Goal: Navigation & Orientation: Find specific page/section

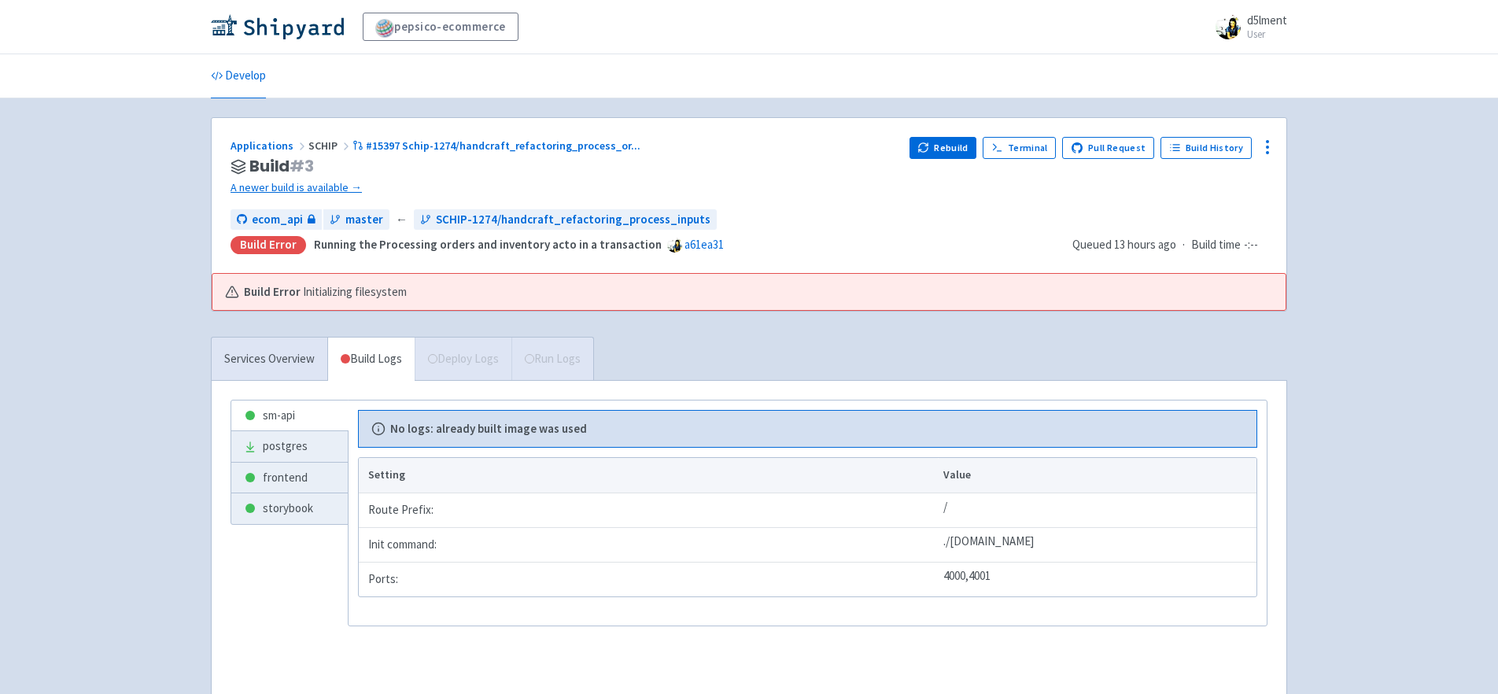
click at [155, 235] on div "pepsico-ecommerce d5lment User Profile Sign out Develop" at bounding box center [749, 367] width 1498 height 734
click at [1325, 279] on div "pepsico-ecommerce d5lment User Profile Sign out Develop" at bounding box center [749, 367] width 1498 height 734
click at [193, 304] on div "pepsico-ecommerce d5lment User Profile Sign out Develop" at bounding box center [749, 367] width 1498 height 734
click at [1346, 285] on div "pepsico-ecommerce d5lment User Profile Sign out Develop" at bounding box center [749, 367] width 1498 height 734
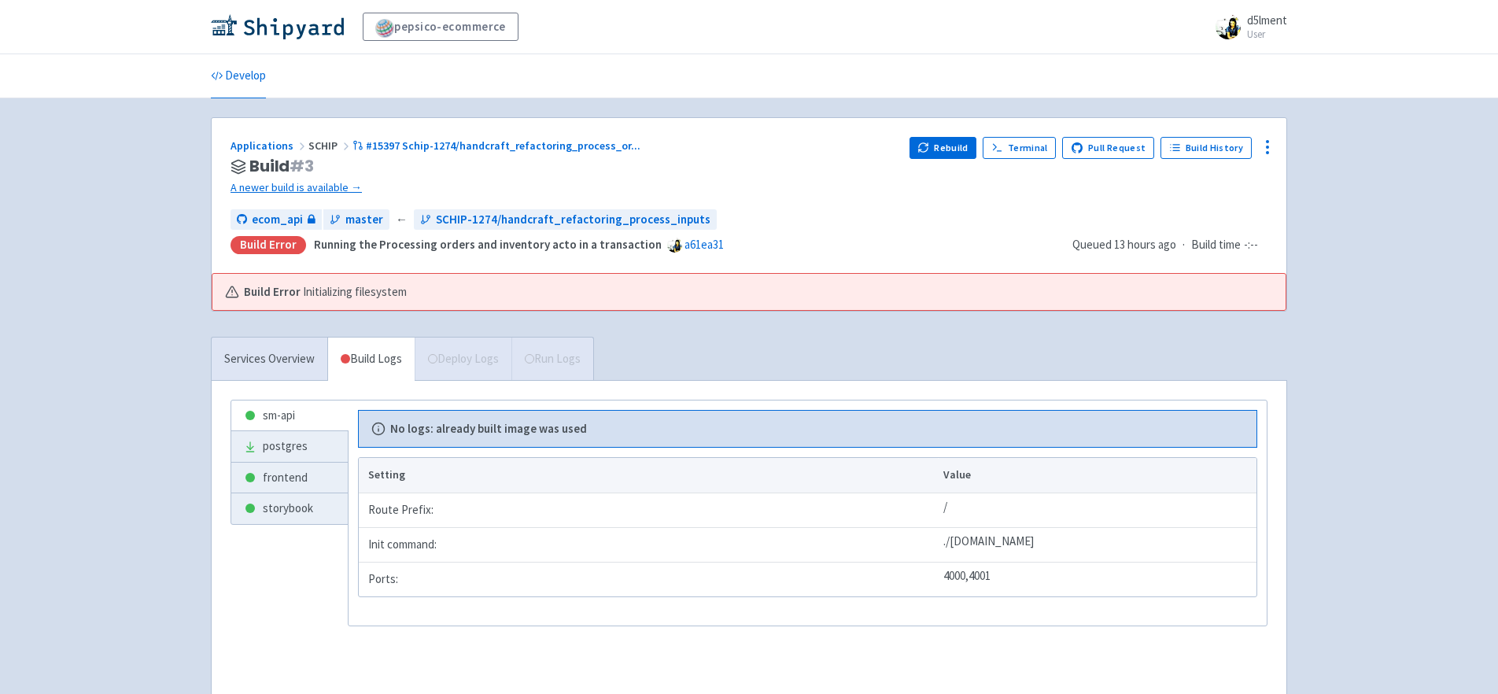
click at [1346, 285] on div "pepsico-ecommerce d5lment User Profile Sign out Develop" at bounding box center [749, 367] width 1498 height 734
click at [1398, 217] on div "pepsico-ecommerce d5lment User Profile Sign out Develop" at bounding box center [749, 367] width 1498 height 734
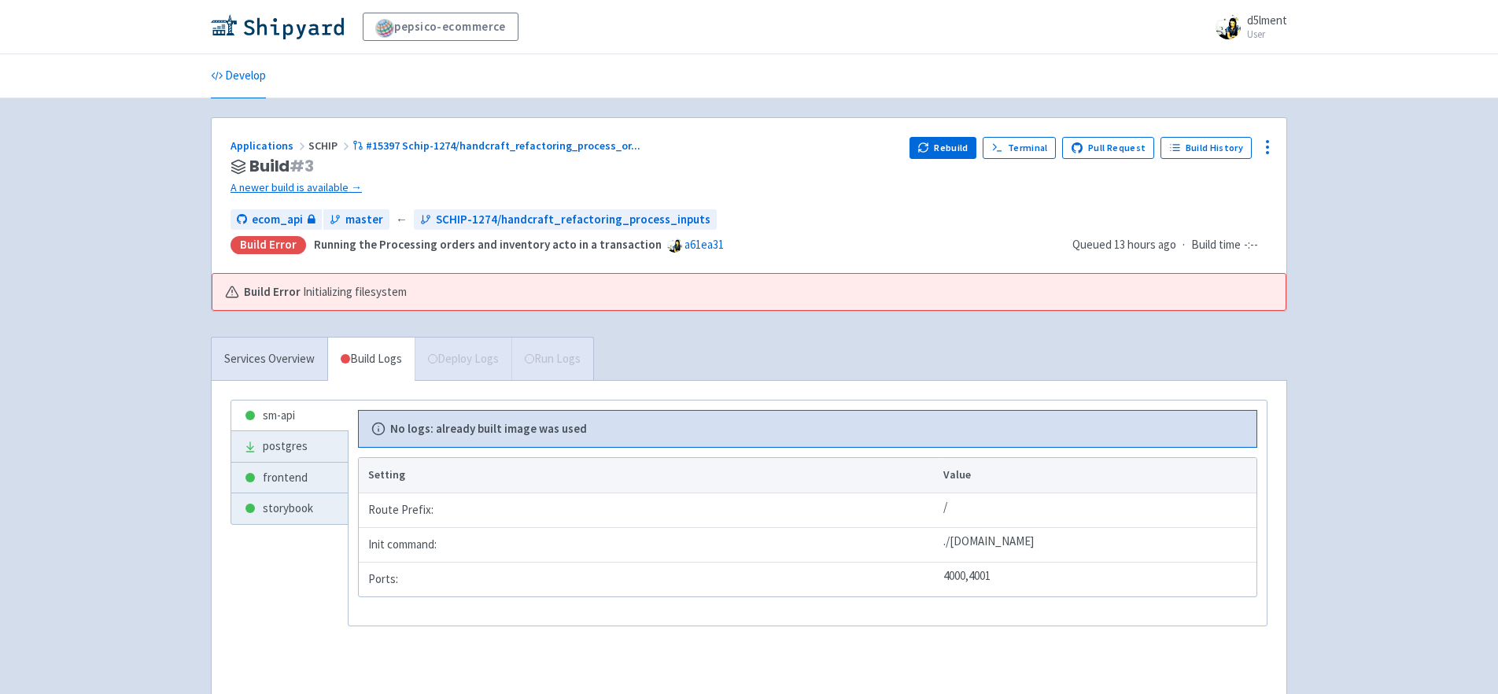
click at [107, 260] on div "pepsico-ecommerce d5lment User Profile Sign out Develop" at bounding box center [749, 367] width 1498 height 734
click at [1381, 314] on div "pepsico-ecommerce d5lment User Profile Sign out Develop" at bounding box center [749, 367] width 1498 height 734
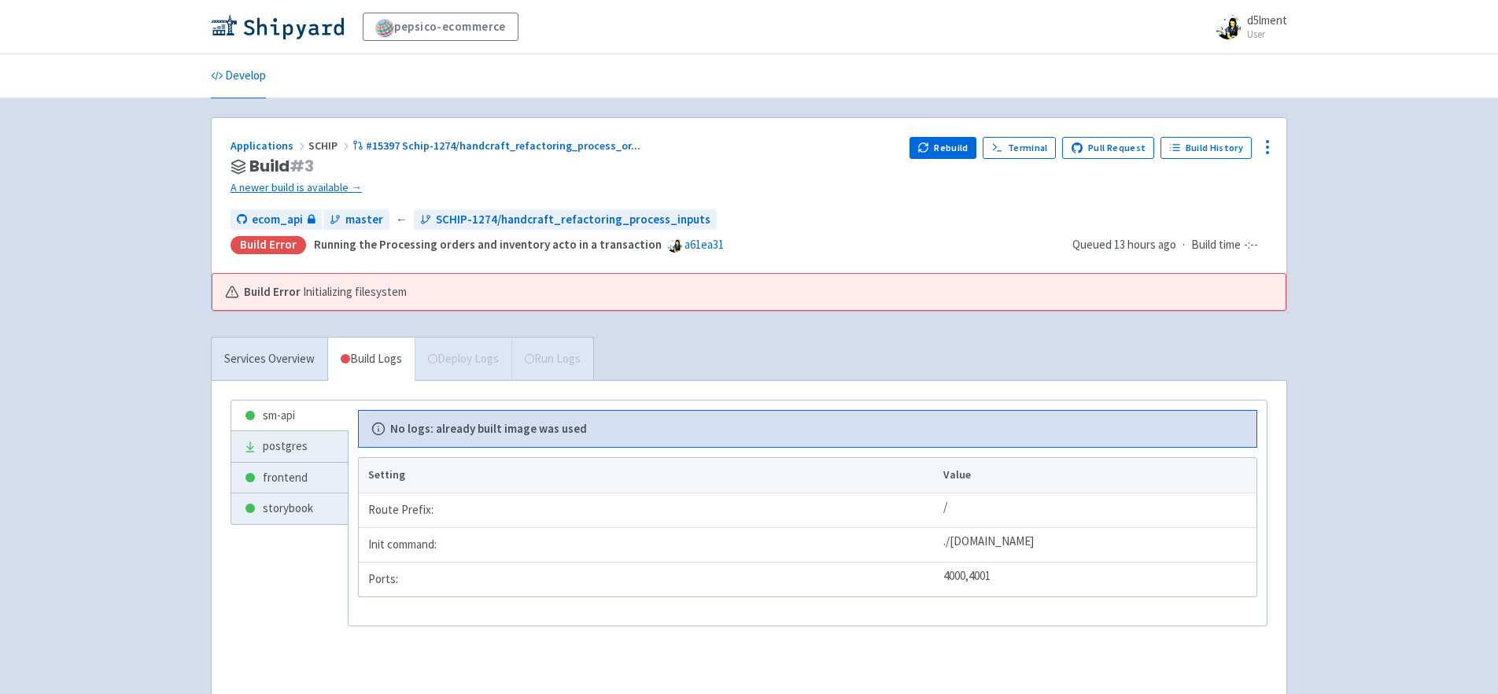
click at [1381, 314] on div "pepsico-ecommerce d5lment User Profile Sign out Develop" at bounding box center [749, 367] width 1498 height 734
click at [1337, 533] on div "pepsico-ecommerce d5lment User Profile Sign out Develop" at bounding box center [749, 367] width 1498 height 734
click at [1365, 544] on div "pepsico-ecommerce d5lment User Profile Sign out Develop" at bounding box center [749, 367] width 1498 height 734
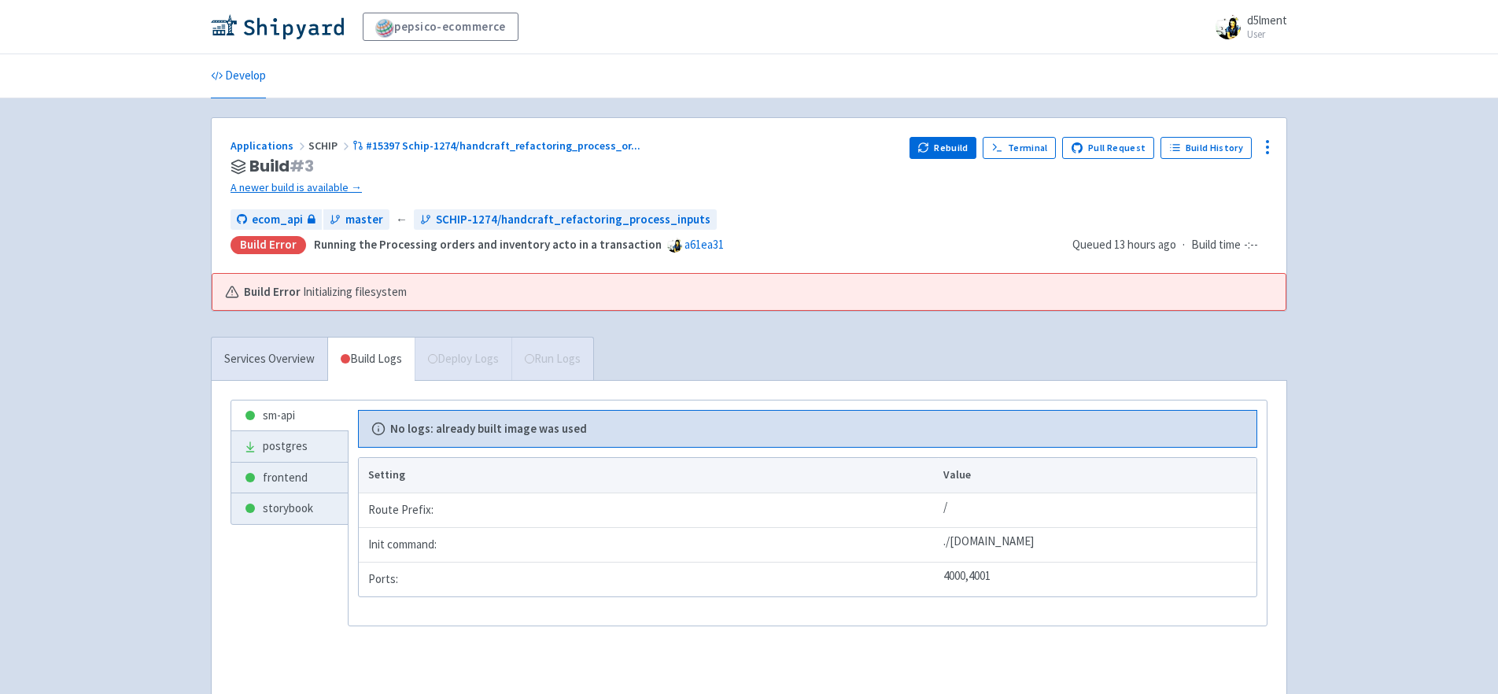
click at [1365, 544] on div "pepsico-ecommerce d5lment User Profile Sign out Develop" at bounding box center [749, 367] width 1498 height 734
click at [1409, 474] on div "pepsico-ecommerce d5lment User Profile Sign out Develop" at bounding box center [749, 367] width 1498 height 734
click at [1411, 463] on div "pepsico-ecommerce d5lment User Profile Sign out Develop" at bounding box center [749, 367] width 1498 height 734
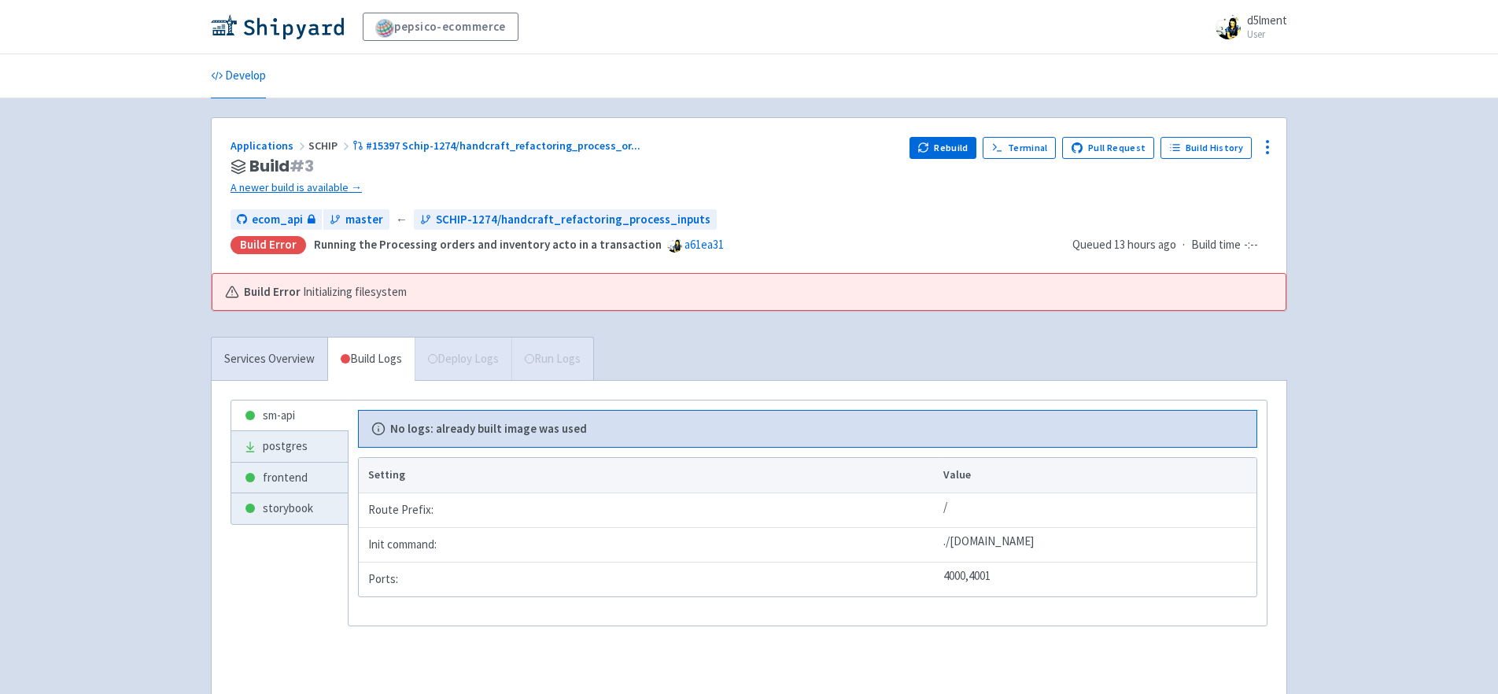
click at [1411, 463] on div "pepsico-ecommerce d5lment User Profile Sign out Develop" at bounding box center [749, 367] width 1498 height 734
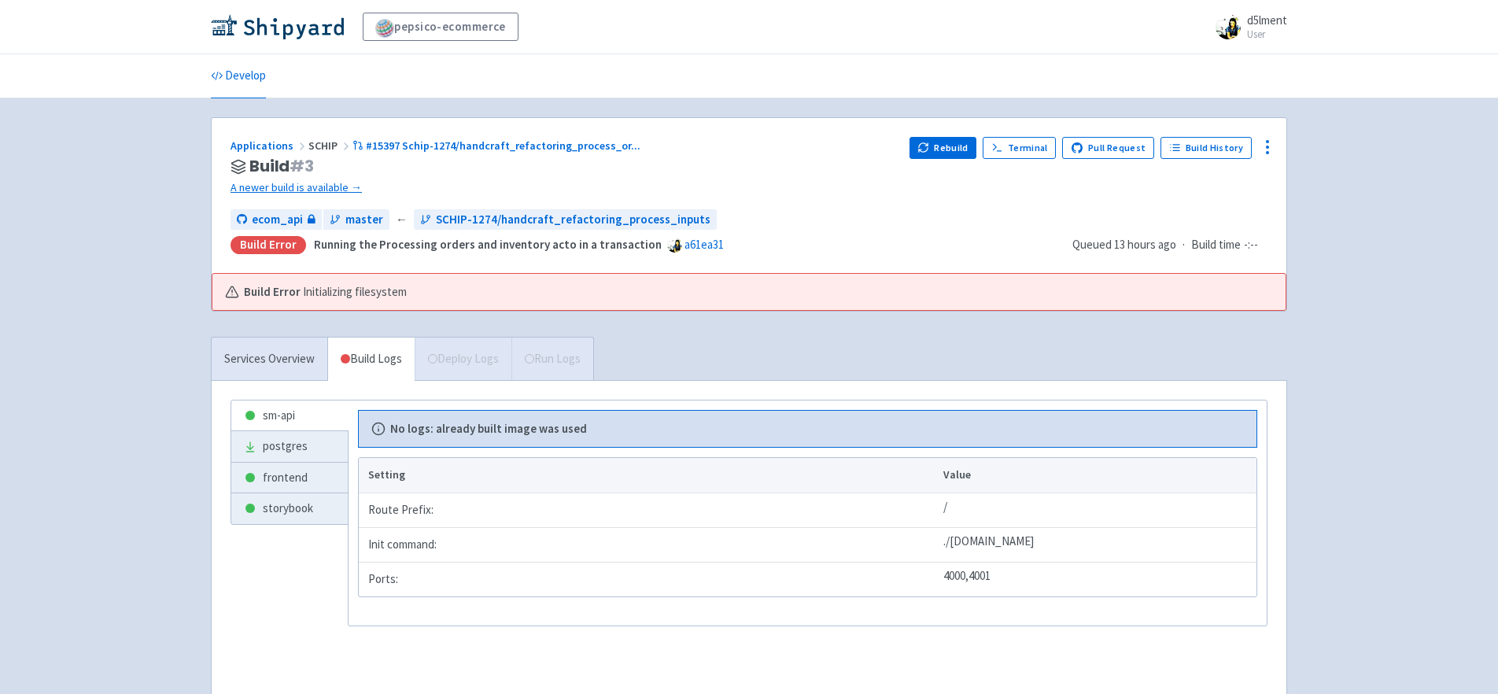
click at [1411, 463] on div "pepsico-ecommerce d5lment User Profile Sign out Develop" at bounding box center [749, 367] width 1498 height 734
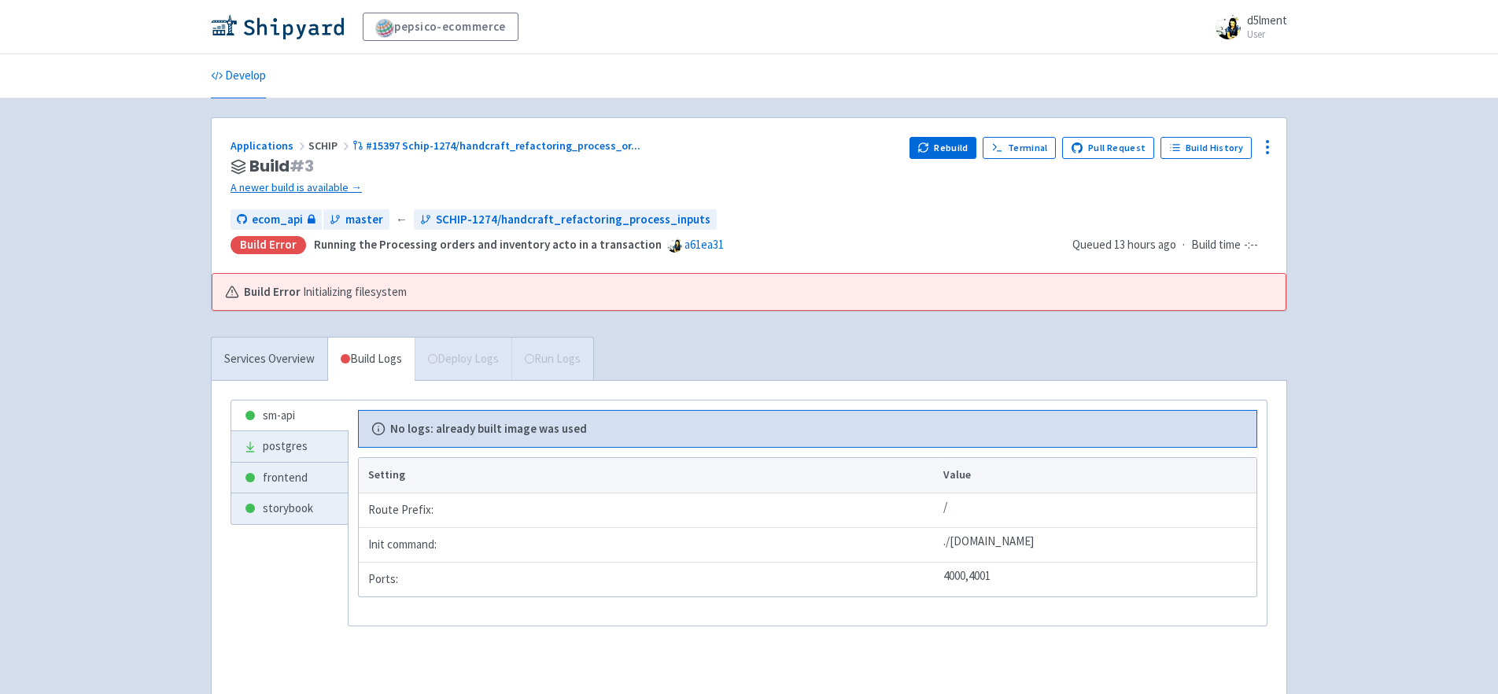
click at [1411, 463] on div "pepsico-ecommerce d5lment User Profile Sign out Develop" at bounding box center [749, 367] width 1498 height 734
click at [1344, 232] on div "pepsico-ecommerce d5lment User Profile Sign out Develop" at bounding box center [749, 367] width 1498 height 734
click at [1345, 227] on div "pepsico-ecommerce d5lment User Profile Sign out Develop" at bounding box center [749, 367] width 1498 height 734
